Goal: Task Accomplishment & Management: Manage account settings

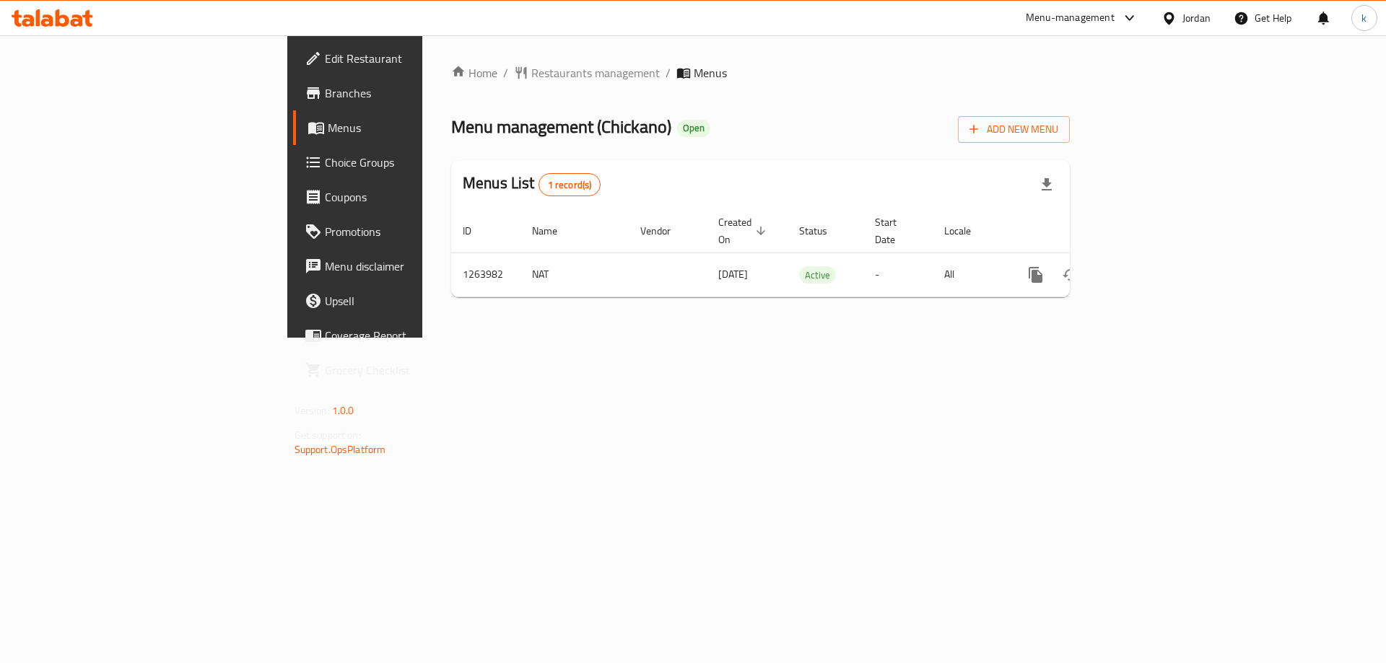
click at [325, 163] on span "Choice Groups" at bounding box center [416, 162] width 183 height 17
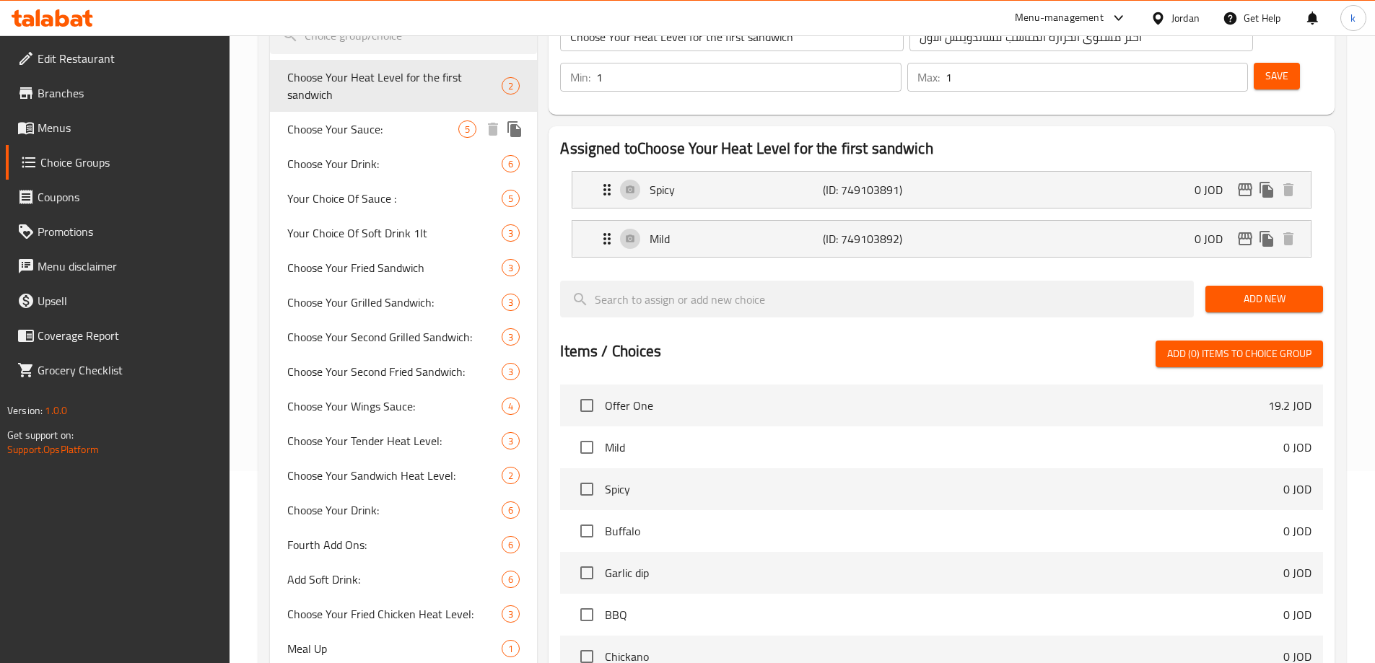
scroll to position [217, 0]
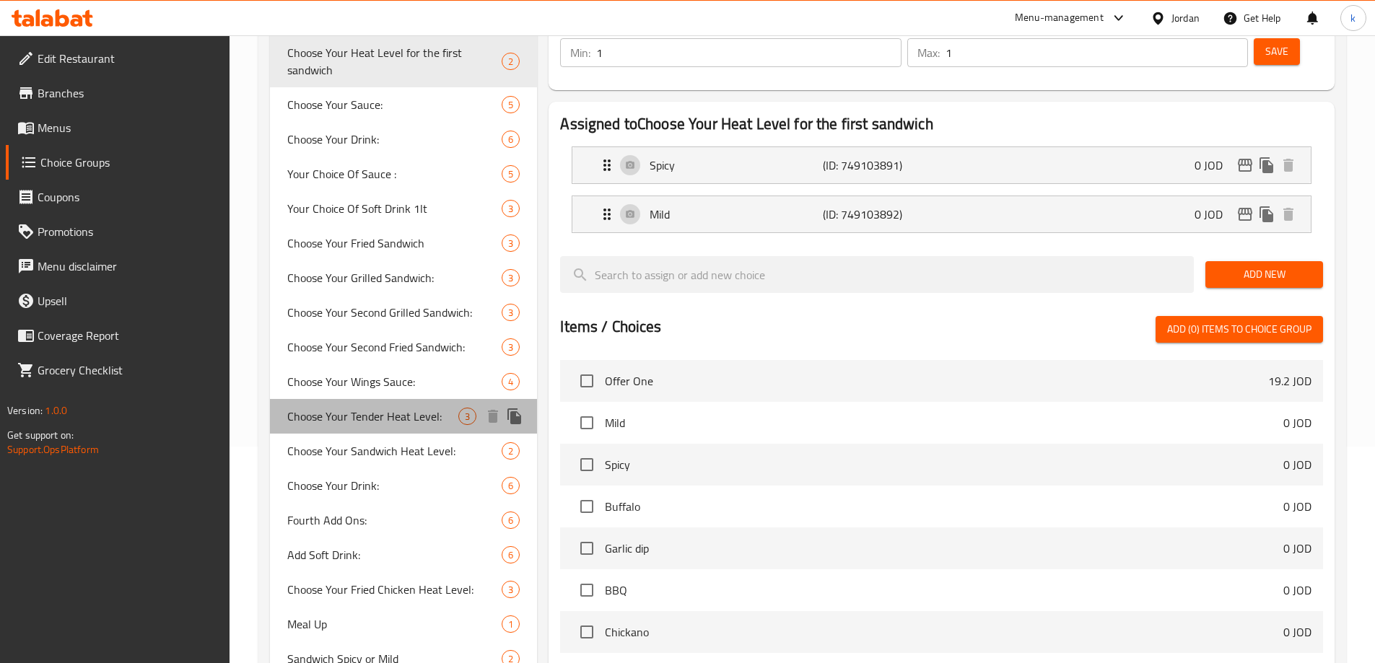
click at [391, 421] on span "Choose Your Tender Heat Level:" at bounding box center [373, 416] width 172 height 17
type input "Choose Your Tender Heat Level:"
type input "أختر حرارة التندر الخاص بك:"
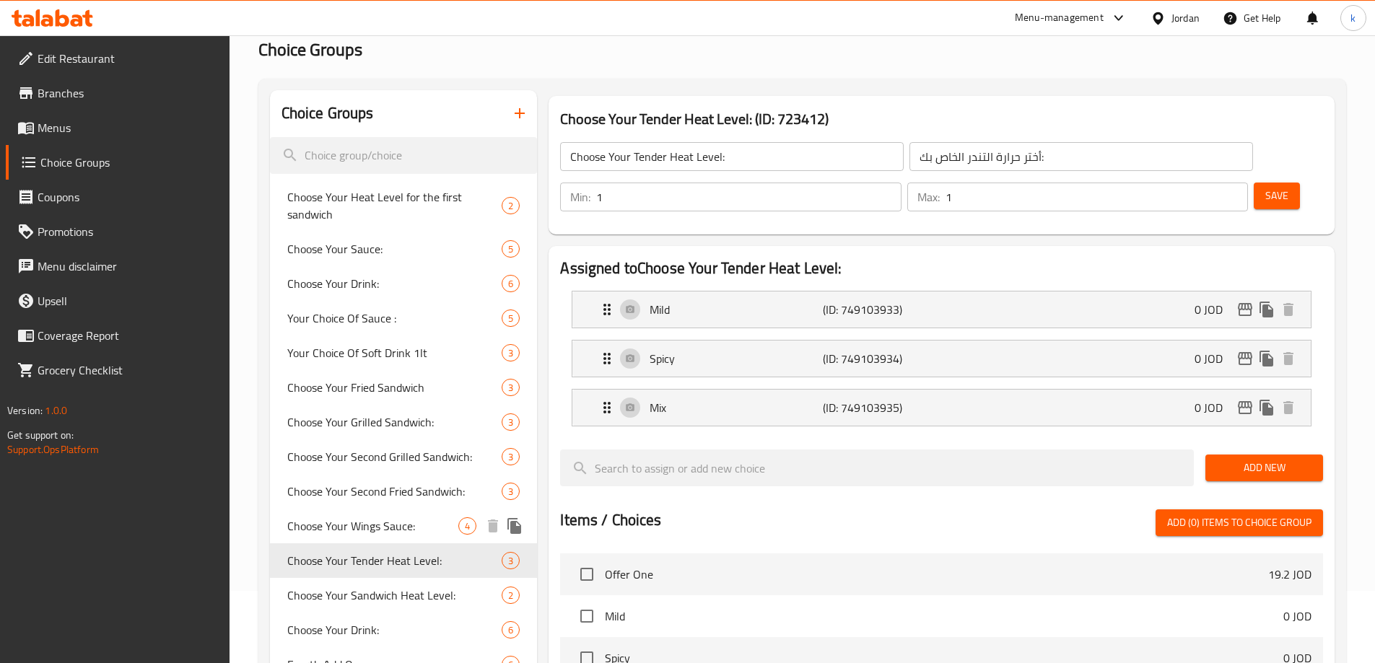
scroll to position [361, 0]
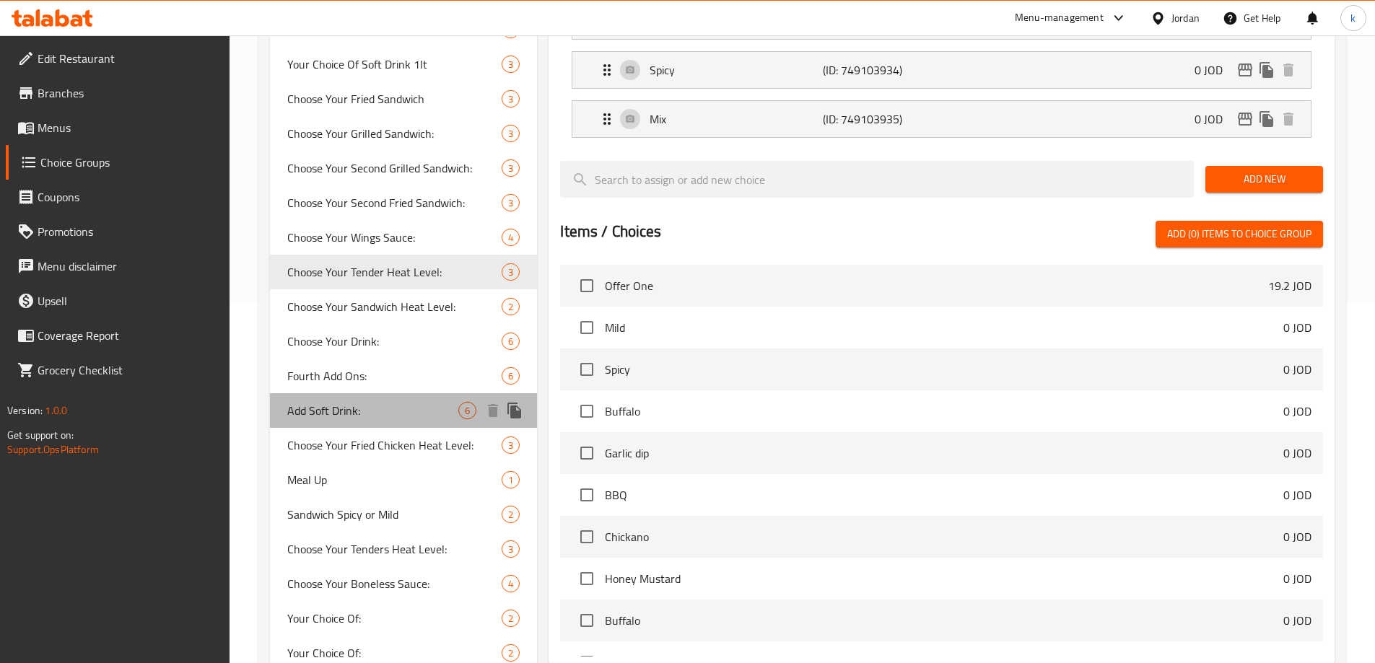
click at [391, 411] on span "Add Soft Drink:" at bounding box center [373, 410] width 172 height 17
type input "Add Soft Drink:"
type input "أضافة مشروب غازي:"
type input "0"
type input "4"
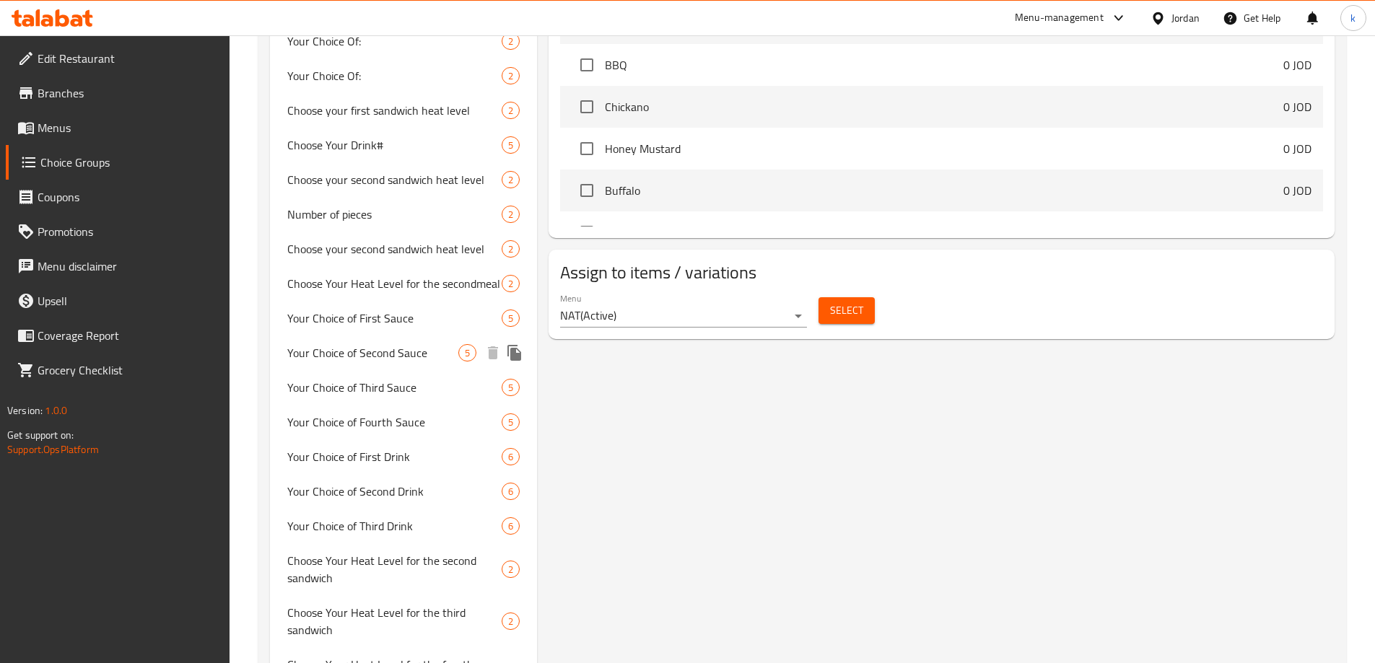
scroll to position [1367, 0]
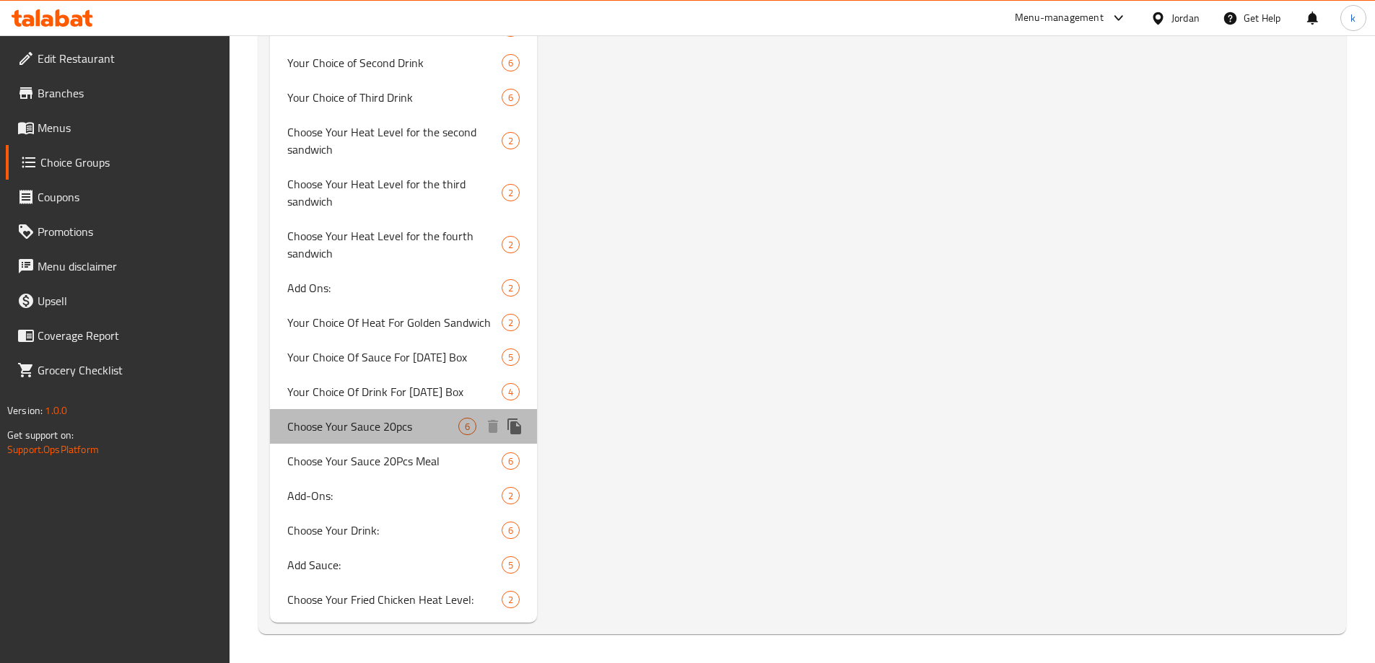
click at [407, 426] on span "Choose Your Sauce 20pcs" at bounding box center [373, 426] width 172 height 17
type input "Choose Your Sauce 20pcs"
type input "أختر الصوص 20 قطعة"
type input "4"
click at [314, 567] on span "Add Sauce:" at bounding box center [373, 565] width 172 height 17
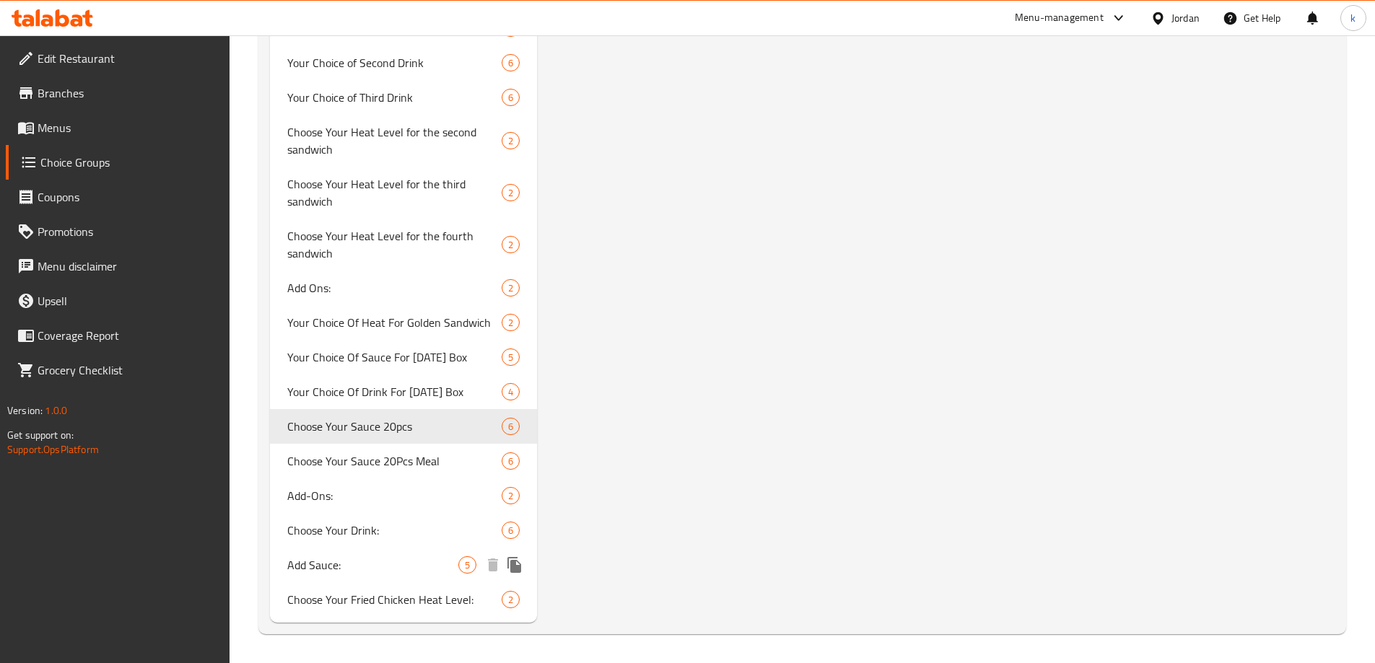
type input "Add Sauce:"
type input "أضافة صوص:"
type input "0"
type input "5"
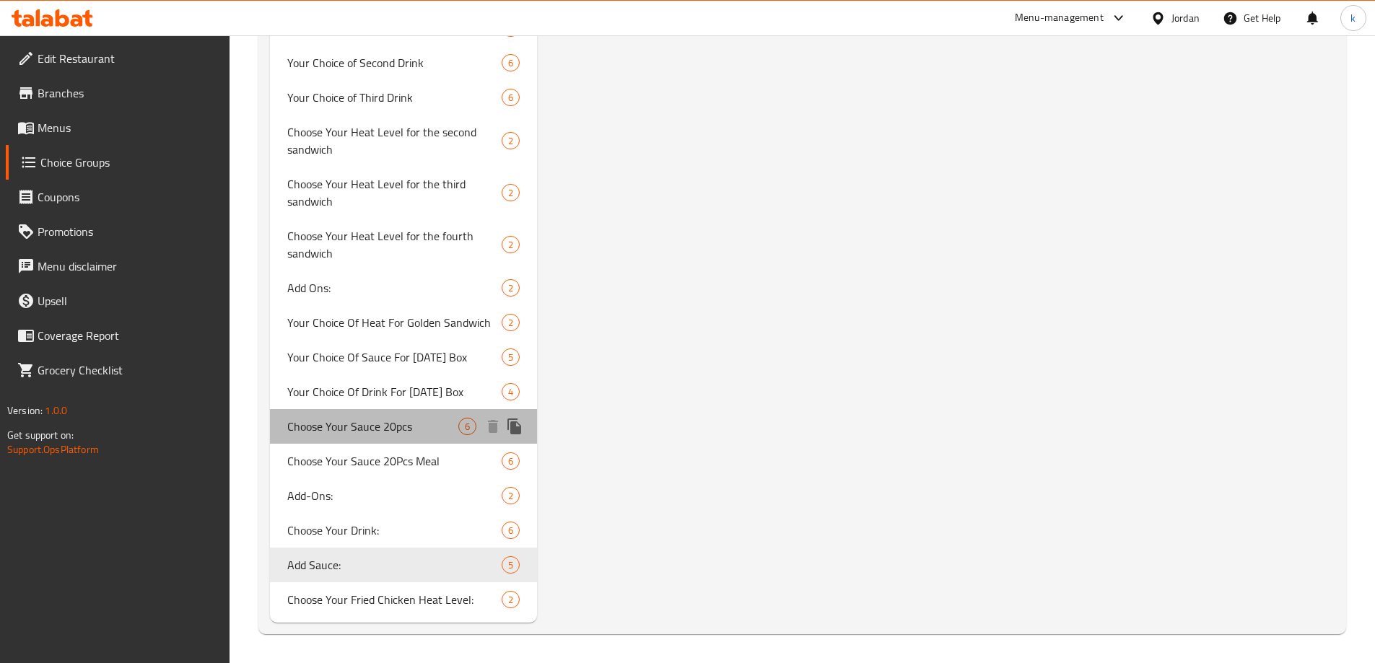
click at [380, 434] on span "Choose Your Sauce 20pcs" at bounding box center [373, 426] width 172 height 17
type input "Choose Your Sauce 20pcs"
type input "أختر الصوص 20 قطعة"
type input "4"
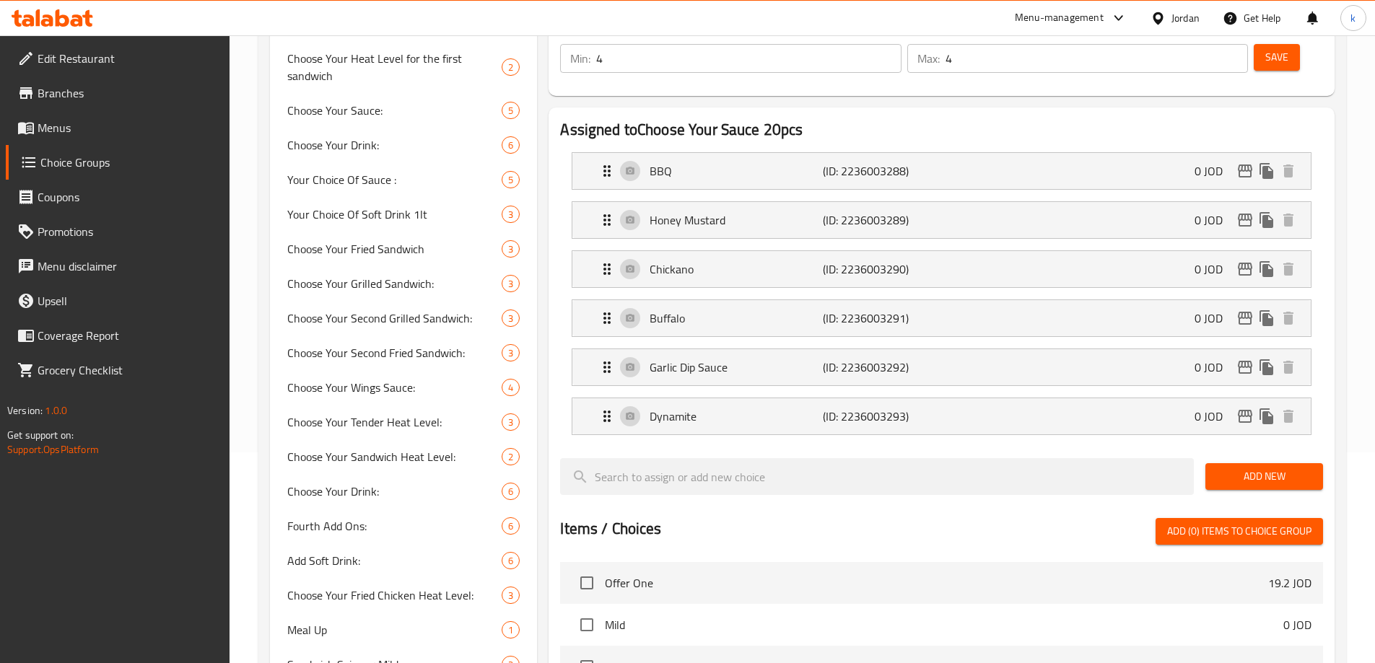
scroll to position [68, 0]
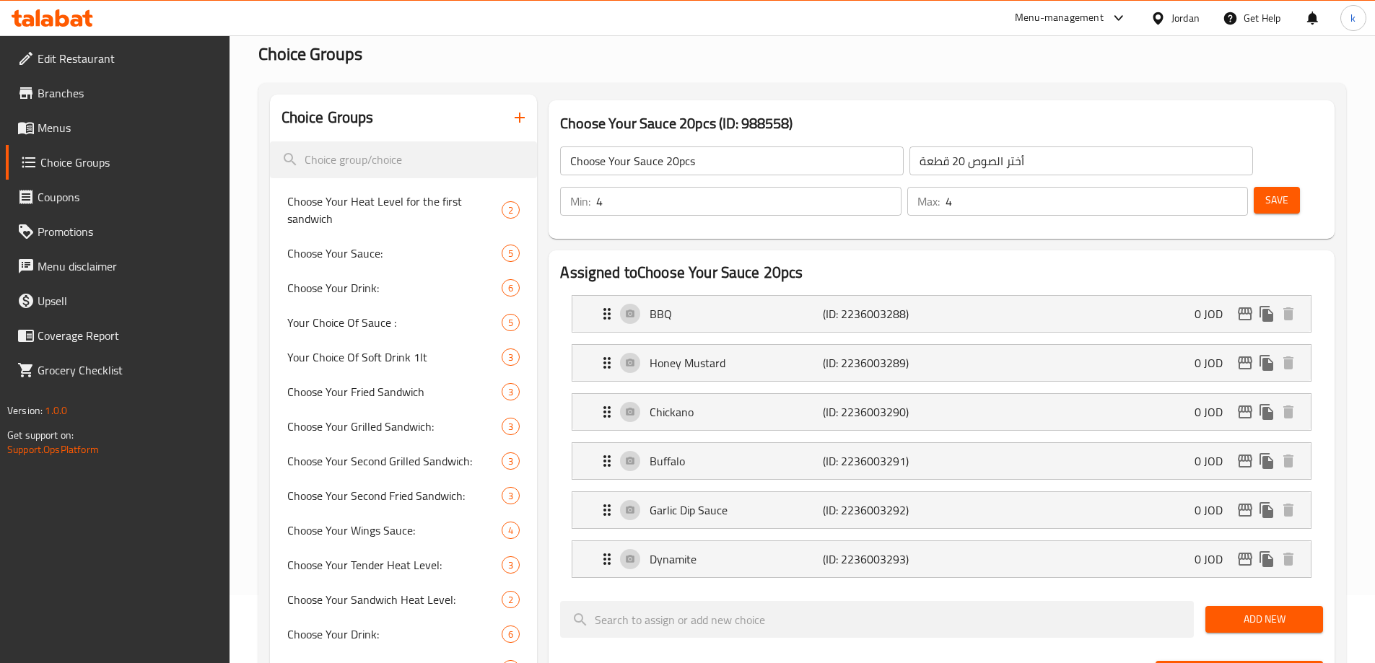
click at [761, 121] on h3 "Choose Your Sauce 20pcs (ID: 988558)" at bounding box center [941, 123] width 763 height 23
copy h3 "988558"
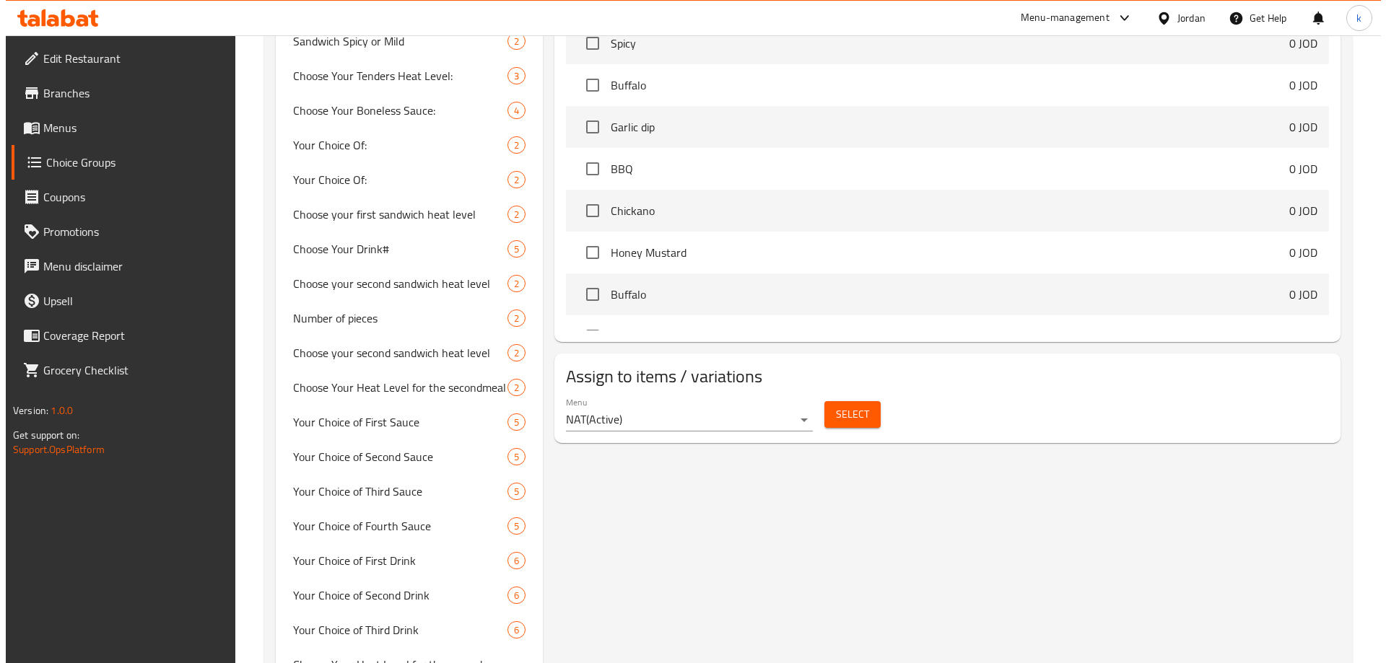
scroll to position [1078, 0]
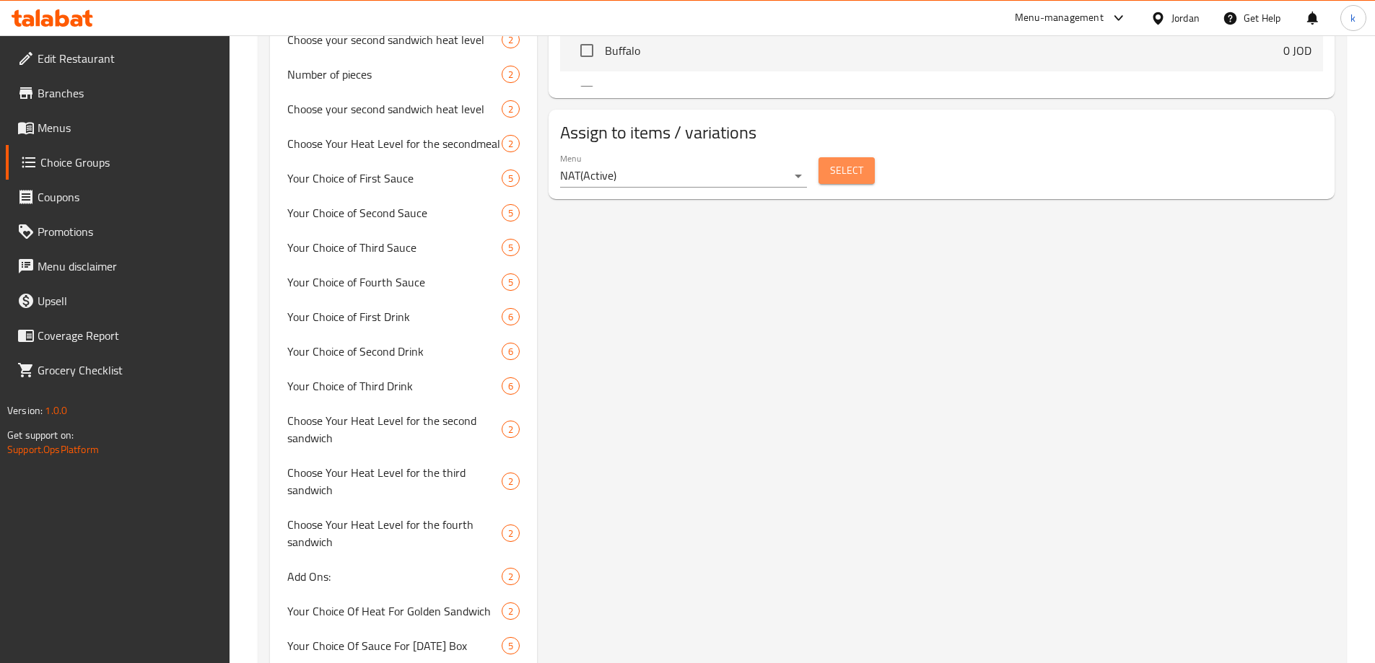
click at [842, 162] on span "Select" at bounding box center [846, 171] width 33 height 18
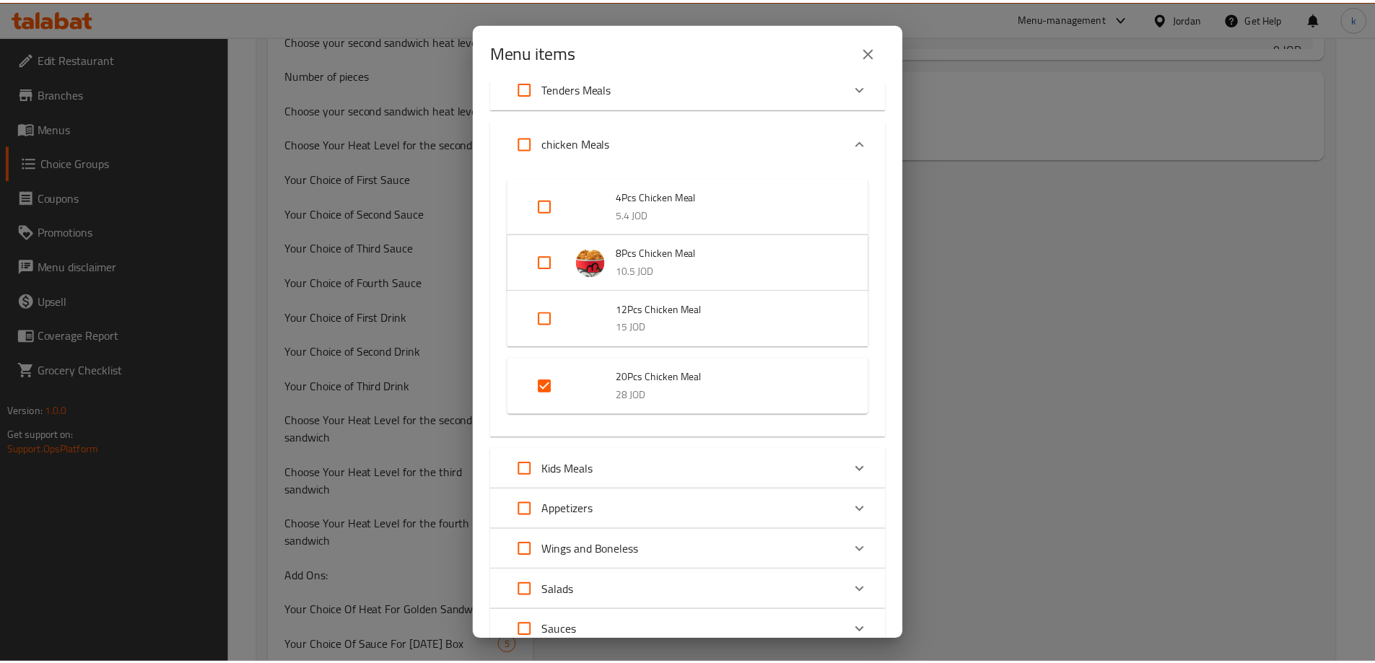
scroll to position [502, 0]
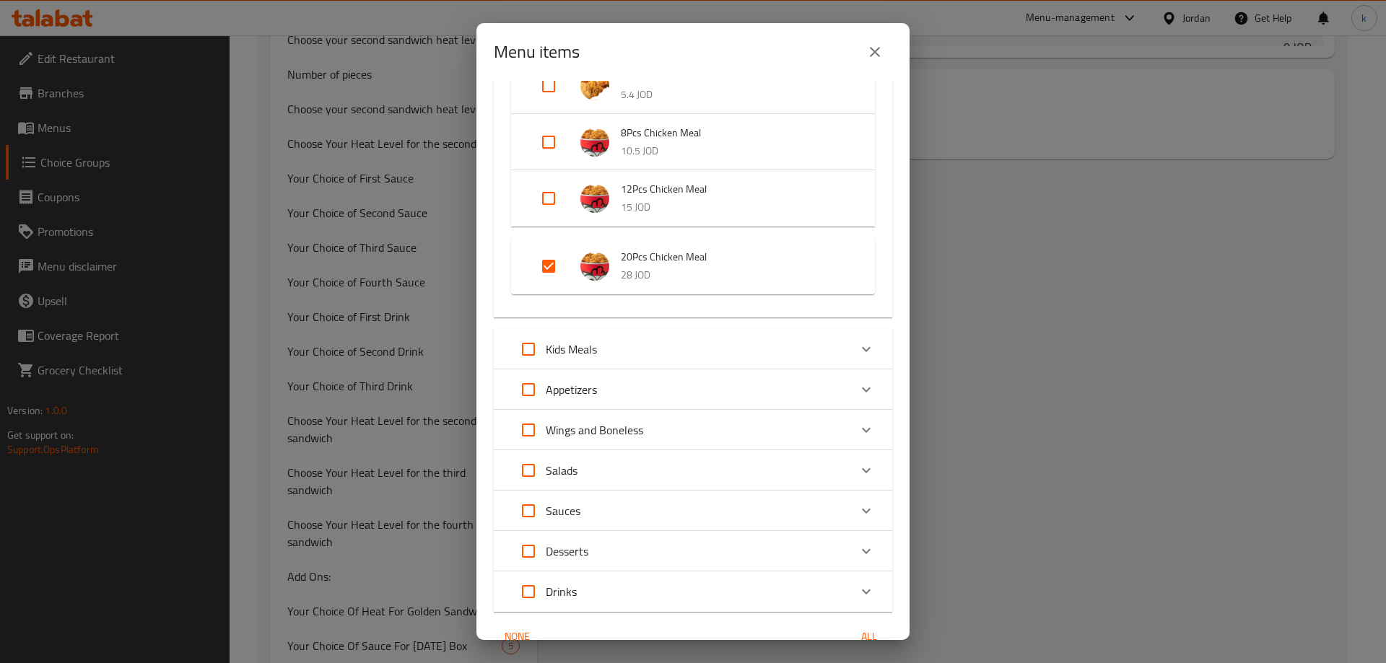
click at [1042, 192] on div "Menu items 1 / 65 items selected ​ Offers Offer One 19.2 JOD Offer Two 14.4 JOD…" at bounding box center [693, 331] width 1386 height 663
click at [876, 48] on icon "close" at bounding box center [874, 51] width 17 height 17
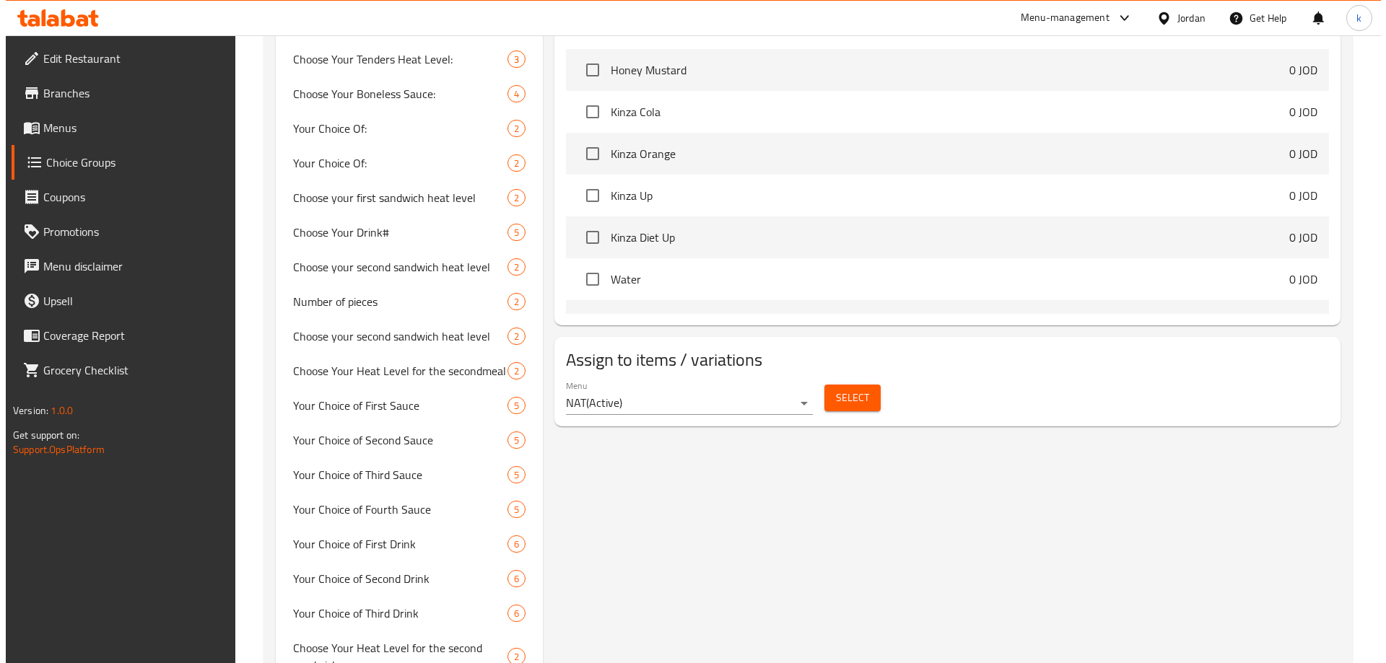
scroll to position [938, 0]
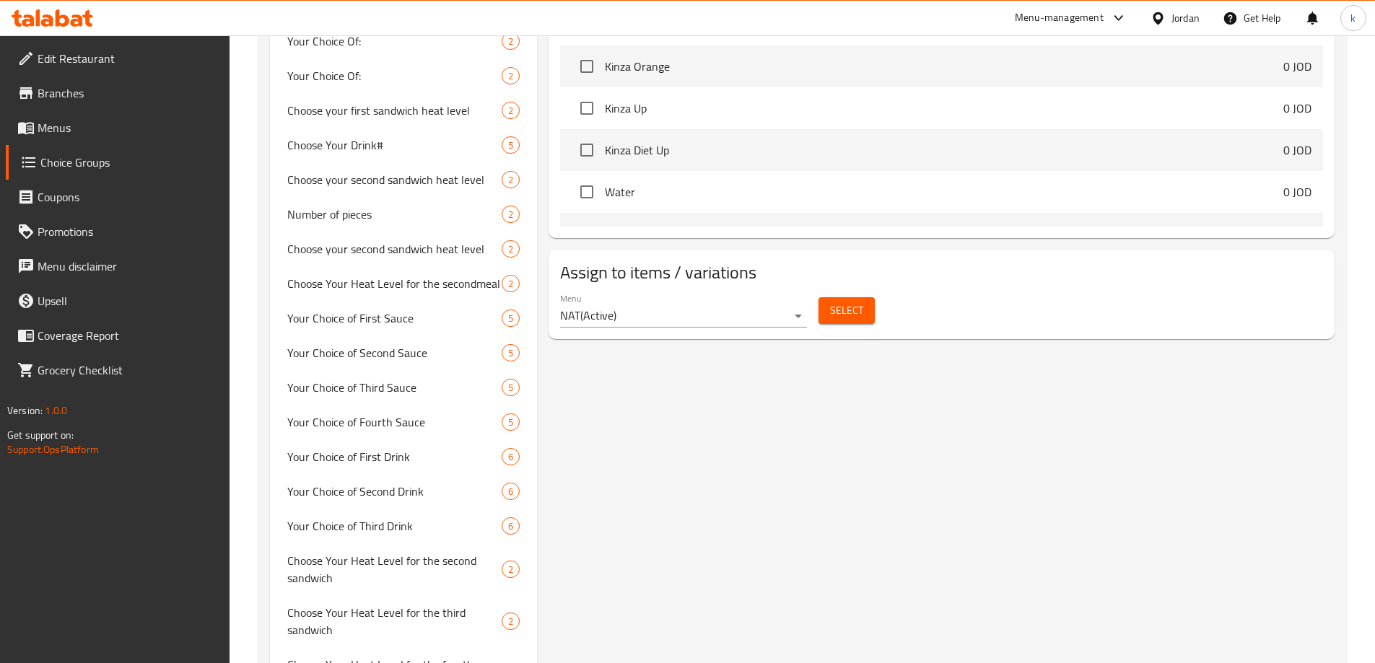
click at [855, 297] on button "Select" at bounding box center [847, 310] width 56 height 27
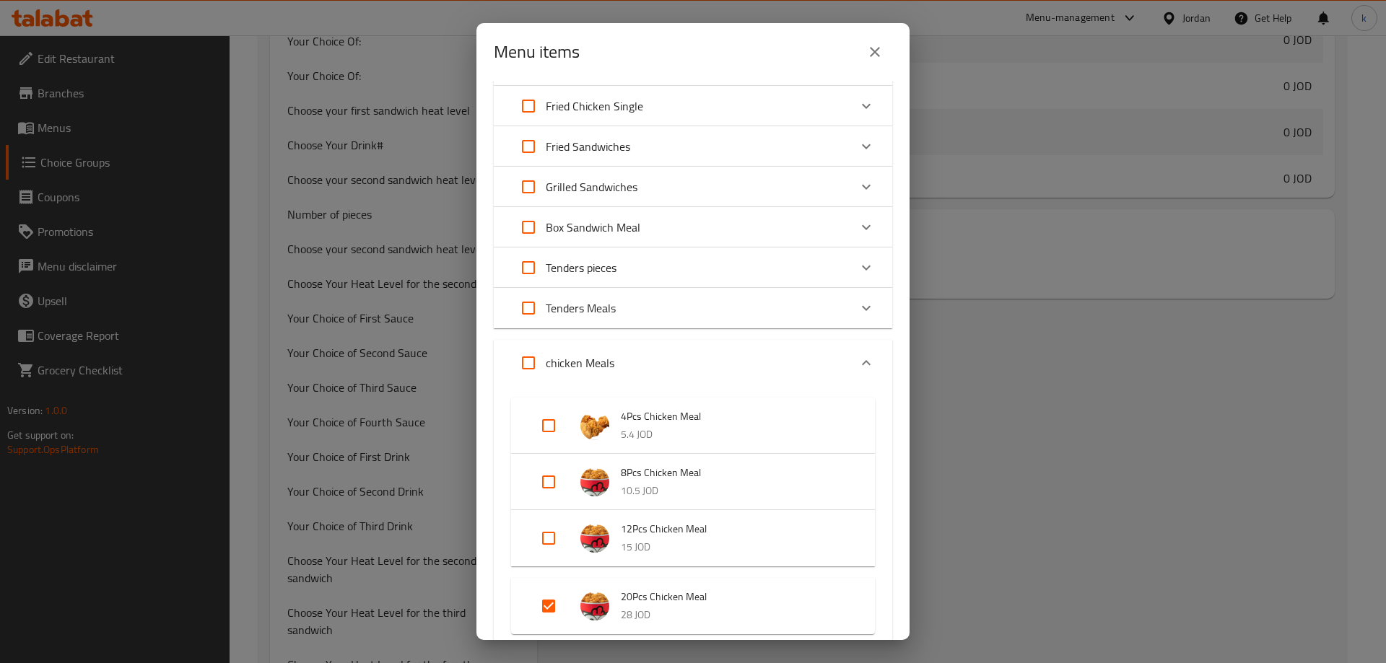
scroll to position [433, 0]
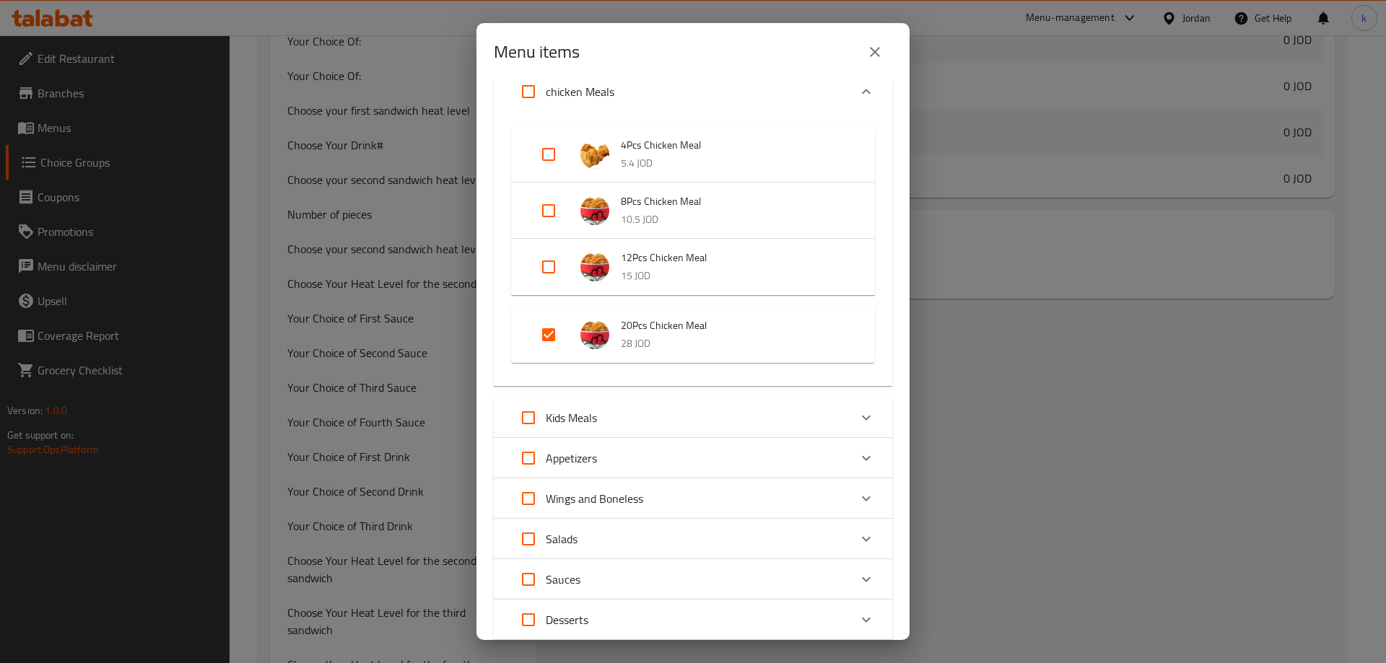
click at [1042, 264] on div "Menu items 1 / 65 items selected ​ Offers Offer One 19.2 JOD Offer Two 14.4 JOD…" at bounding box center [693, 331] width 1386 height 663
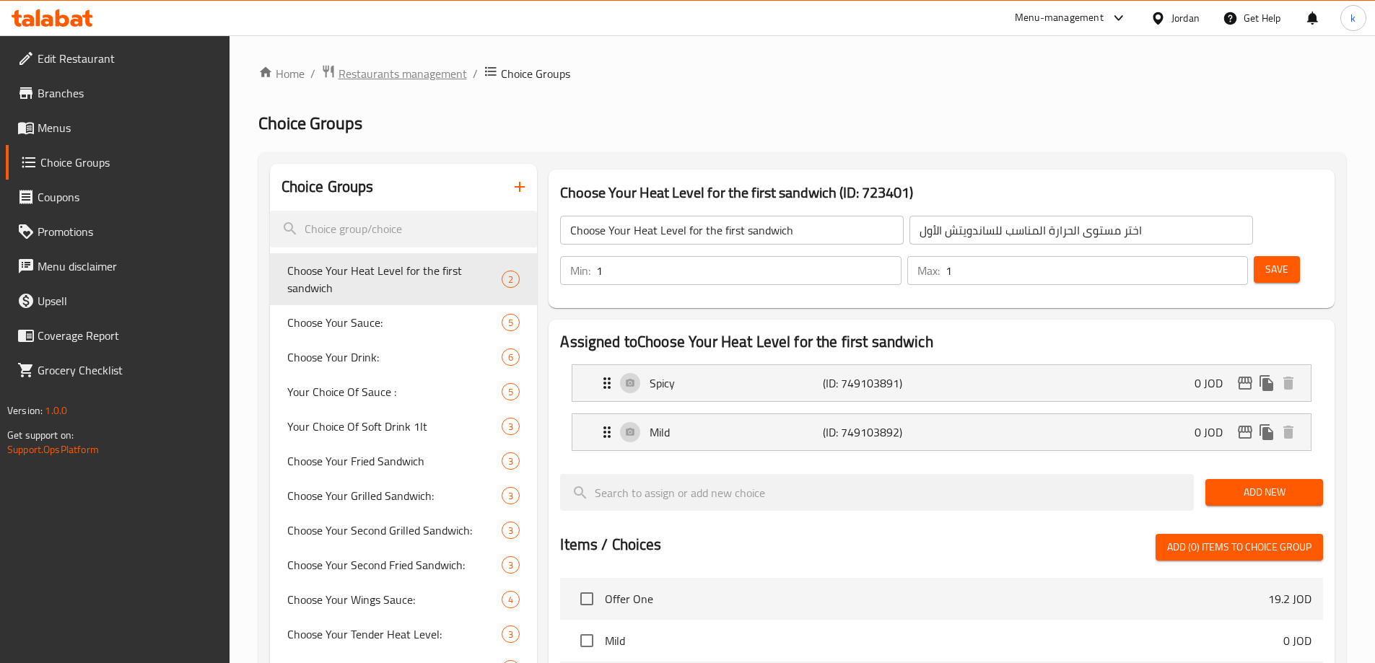
click at [438, 69] on span "Restaurants management" at bounding box center [403, 73] width 128 height 17
click at [92, 135] on span "Menus" at bounding box center [128, 127] width 180 height 17
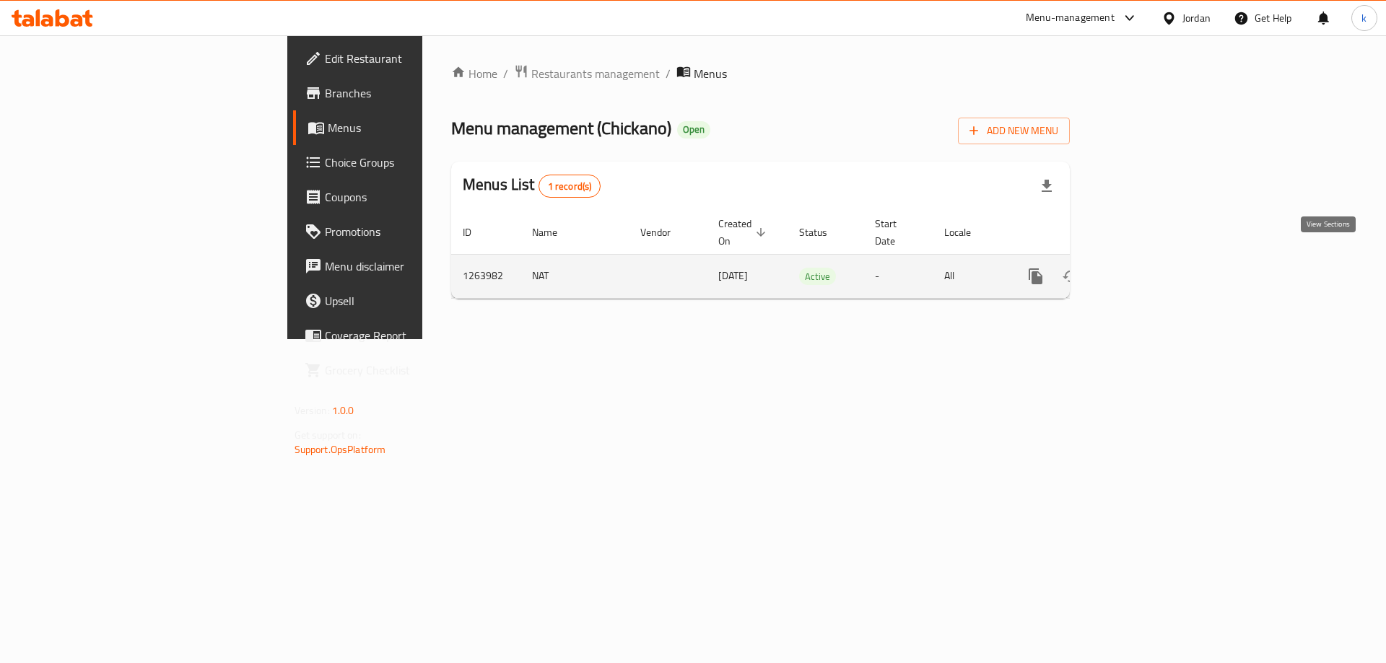
click at [1146, 270] on icon "enhanced table" at bounding box center [1139, 276] width 13 height 13
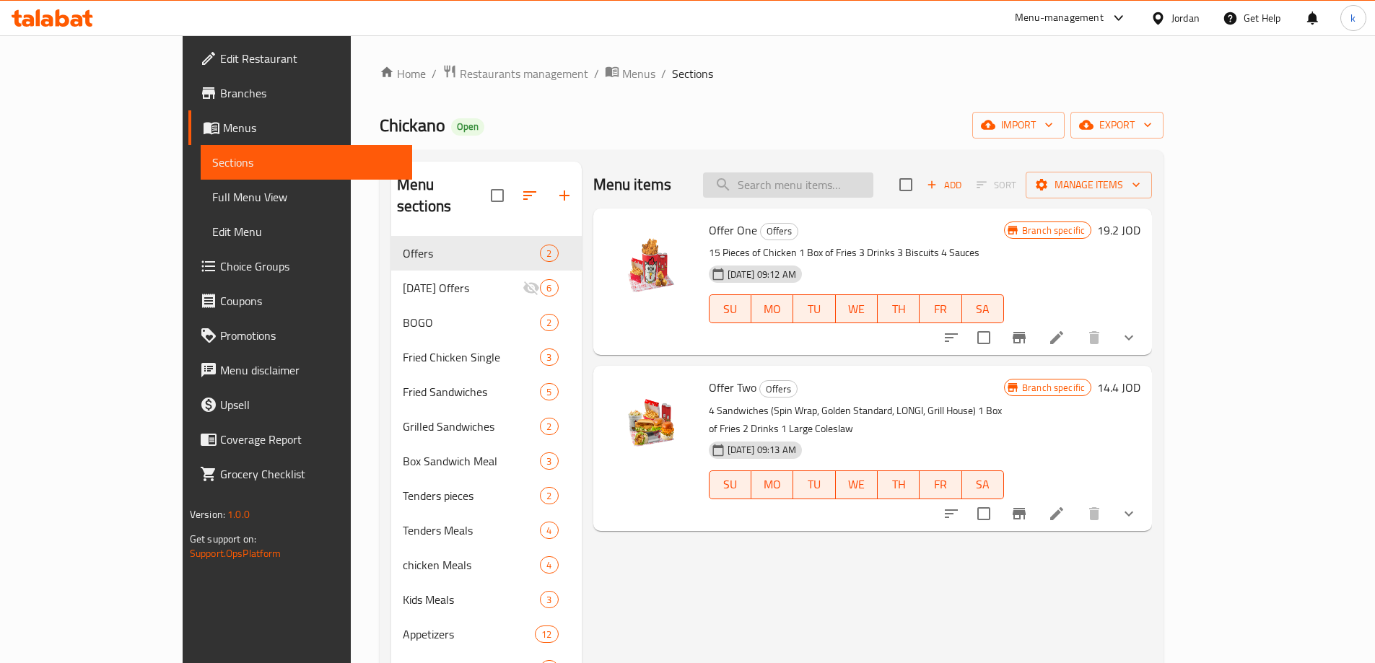
click at [860, 197] on input "search" at bounding box center [788, 185] width 170 height 25
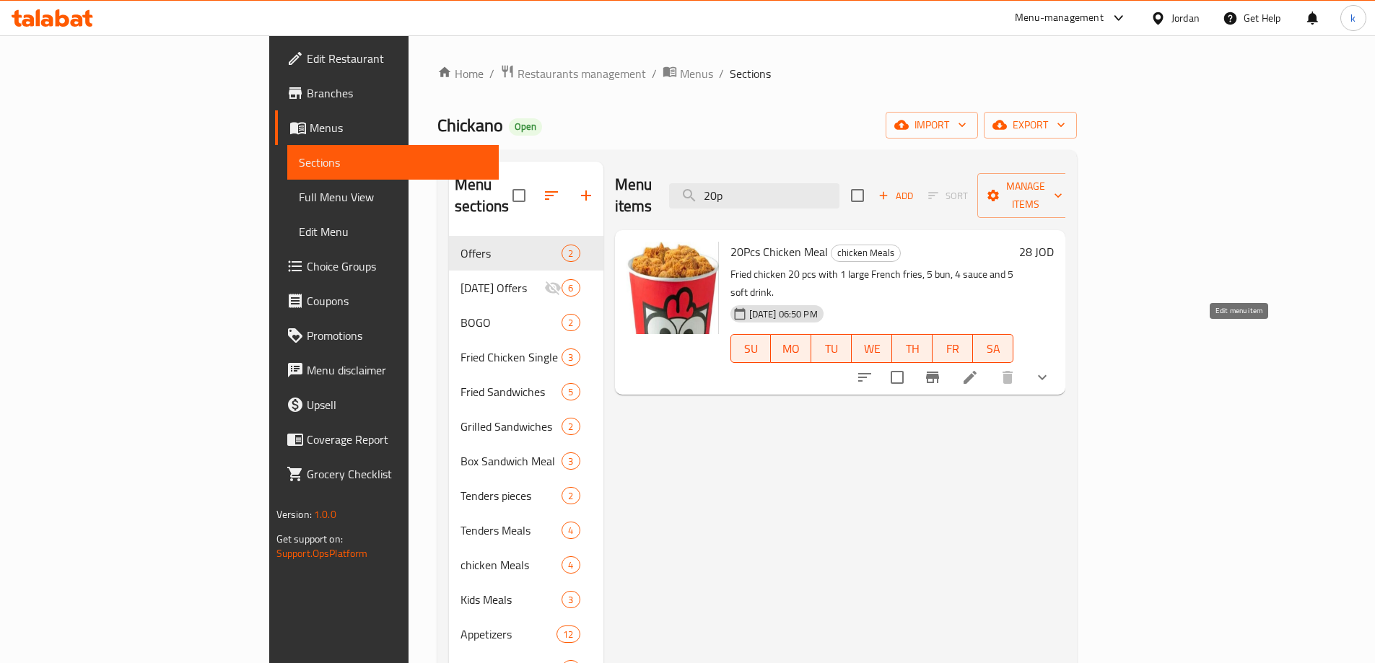
type input "20p"
click at [979, 369] on icon at bounding box center [969, 377] width 17 height 17
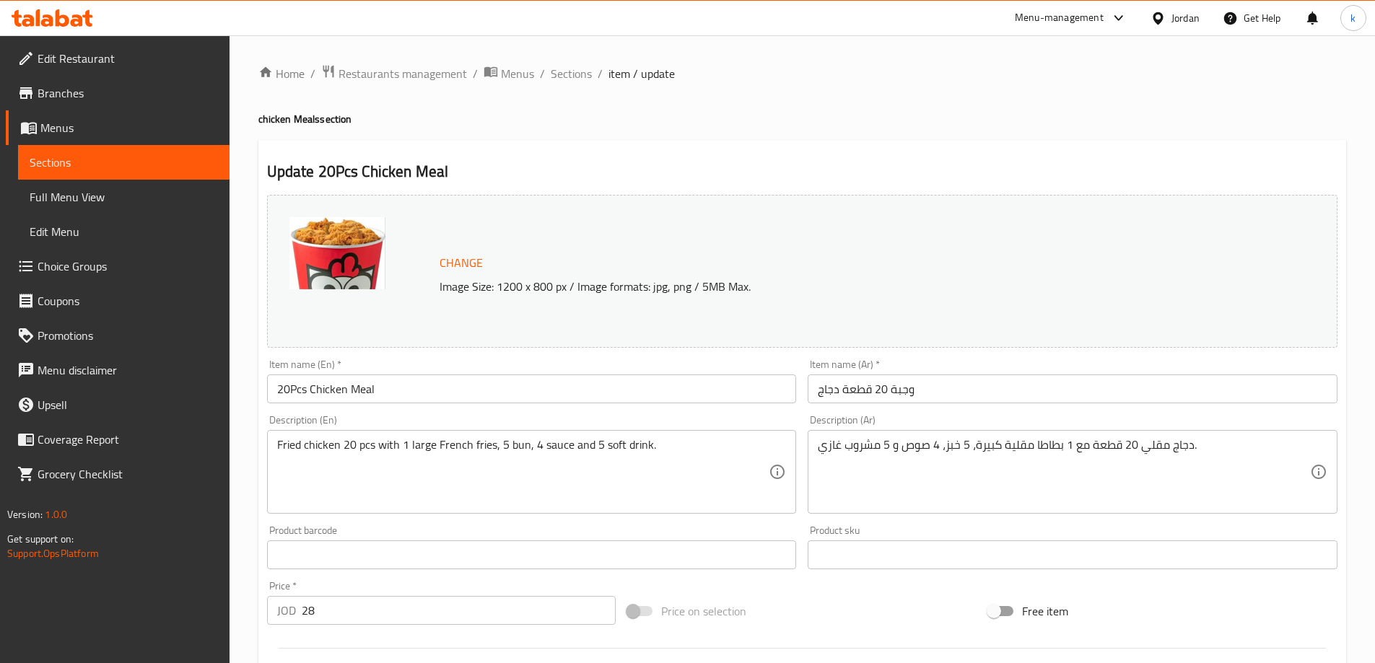
click at [1021, 144] on div "Update 20Pcs Chicken Meal Change Image Size: 1200 x 800 px / Image formats: jpg…" at bounding box center [802, 671] width 1088 height 1063
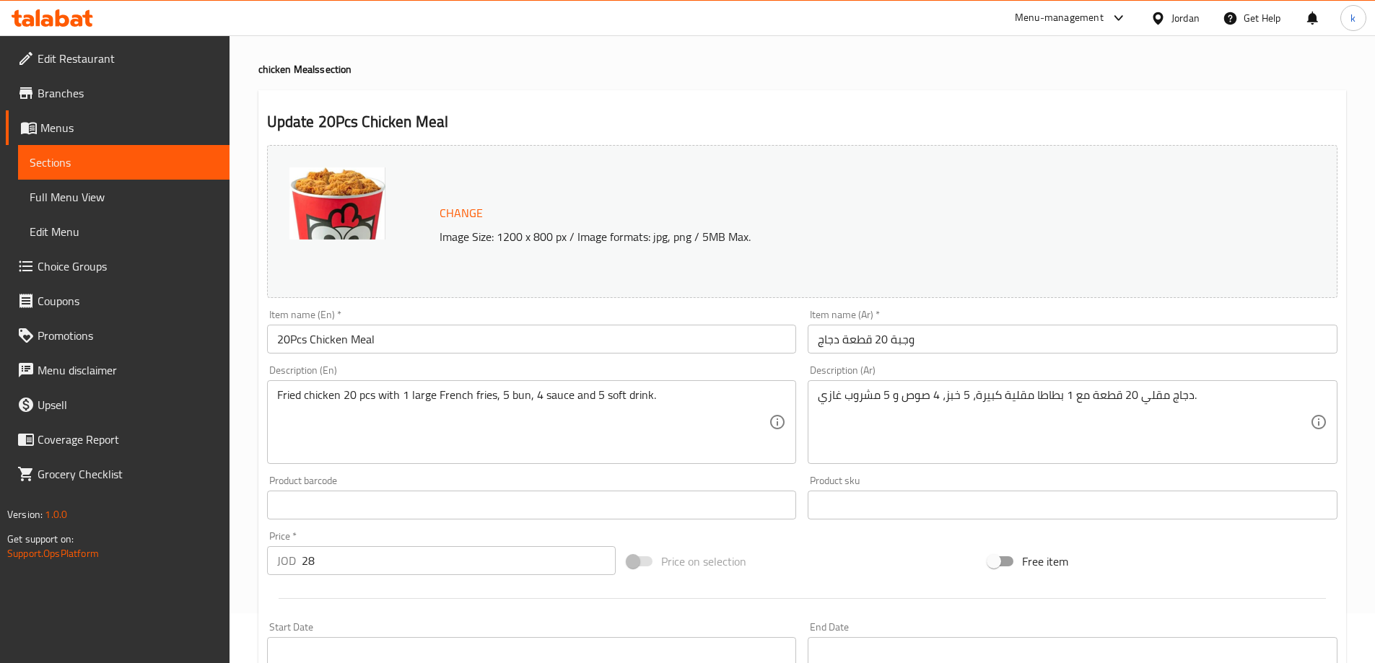
scroll to position [72, 0]
